Goal: Check status

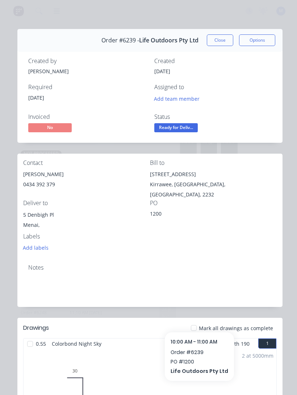
click at [225, 41] on button "Close" at bounding box center [220, 40] width 26 height 12
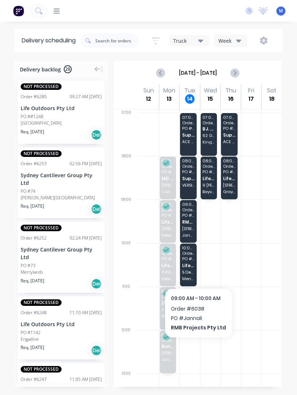
click at [188, 226] on div "09:00 - 10:00 Order # 6038 PO # Jannali RMB Projects Pty Ltd [STREET_ADDRESS] J…" at bounding box center [188, 221] width 17 height 43
click at [192, 221] on span "RMB Projects Pty Ltd" at bounding box center [188, 222] width 12 height 5
click at [192, 222] on span "RMB Projects Pty Ltd" at bounding box center [188, 222] width 12 height 5
click at [193, 219] on div "09:00 - 10:00 Order # 6038 PO # Jannali RMB Projects Pty Ltd [STREET_ADDRESS] J…" at bounding box center [188, 221] width 17 height 43
click at [271, 281] on div at bounding box center [272, 265] width 20 height 44
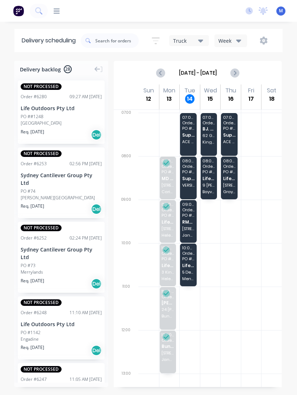
click at [266, 149] on div at bounding box center [272, 135] width 20 height 44
click at [194, 215] on span "PO # Jannali" at bounding box center [188, 215] width 12 height 4
click at [190, 214] on span "PO # Jannali" at bounding box center [188, 215] width 12 height 4
click at [192, 220] on span "RMB Projects Pty Ltd" at bounding box center [188, 222] width 12 height 5
click at [190, 217] on span "PO # Jannali" at bounding box center [188, 215] width 12 height 4
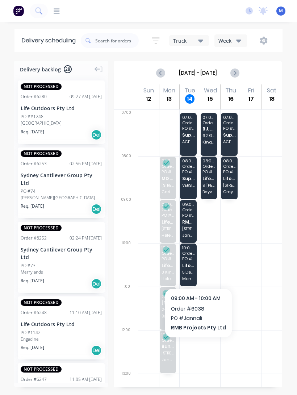
click at [191, 218] on div "09:00 - 10:00 Order # 6038 PO # Jannali RMB Projects Pty Ltd [STREET_ADDRESS] J…" at bounding box center [188, 221] width 17 height 43
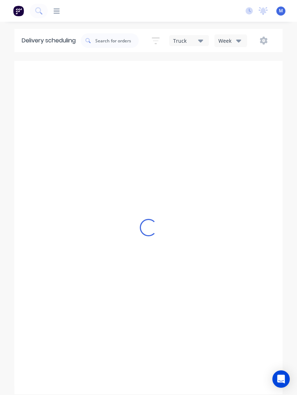
type input "[DATE] - [DATE]"
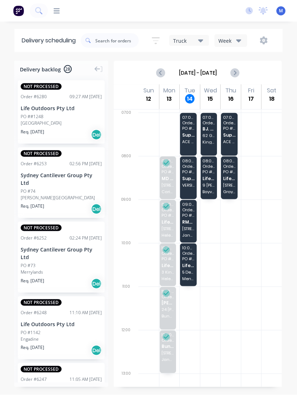
click at [189, 217] on span "PO # Jannali" at bounding box center [188, 215] width 12 height 4
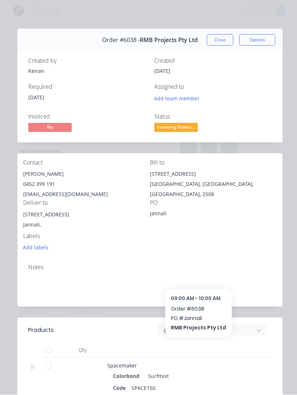
click at [223, 39] on button "Close" at bounding box center [220, 40] width 26 height 12
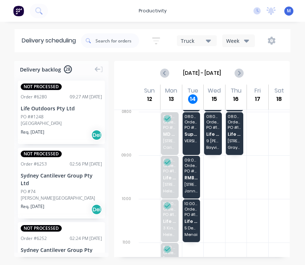
scroll to position [46, 0]
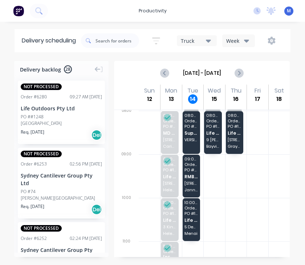
click at [188, 221] on span "Life Outdoors Pty Ltd" at bounding box center [190, 220] width 13 height 5
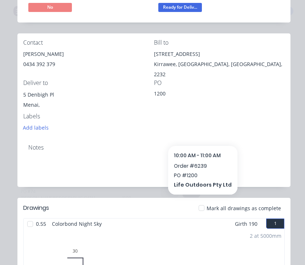
scroll to position [120, 0]
